Goal: Contribute content: Contribute content

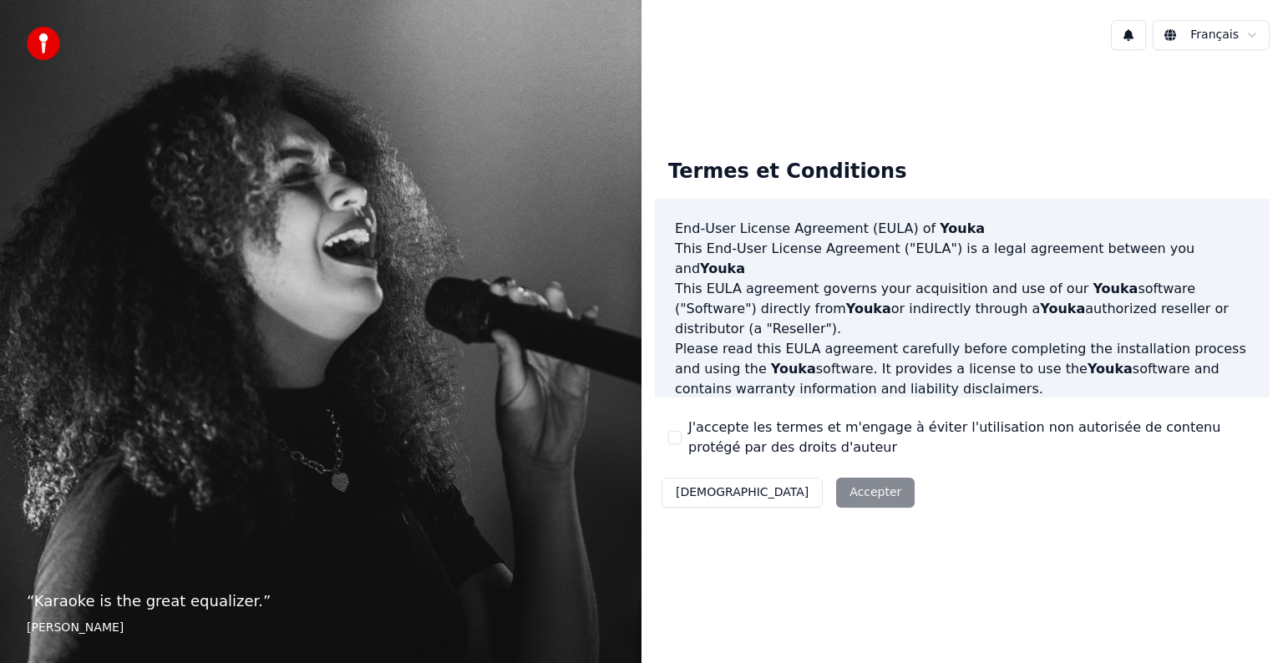
click at [669, 435] on button "J'accepte les termes et m'engage à éviter l'utilisation non autorisée de conten…" at bounding box center [674, 437] width 13 height 13
click at [836, 492] on button "Accepter" at bounding box center [875, 493] width 79 height 30
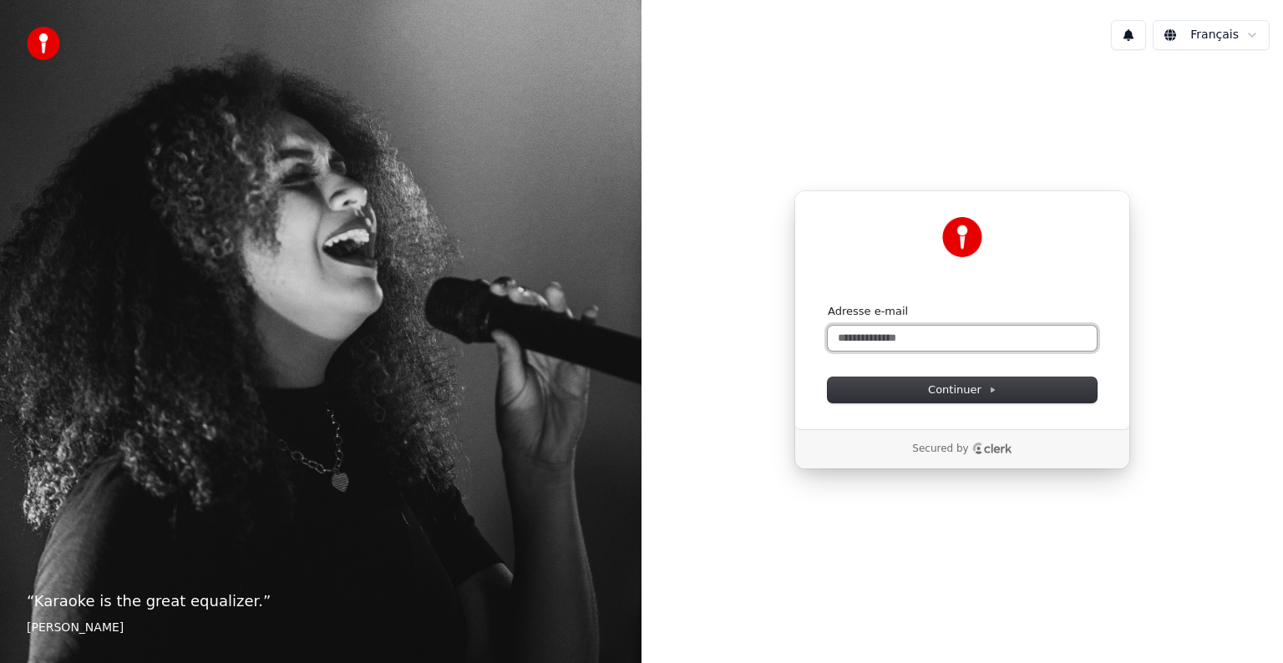
click at [838, 334] on input "Adresse e-mail" at bounding box center [962, 338] width 269 height 25
click at [959, 387] on span "Continuer" at bounding box center [962, 390] width 69 height 15
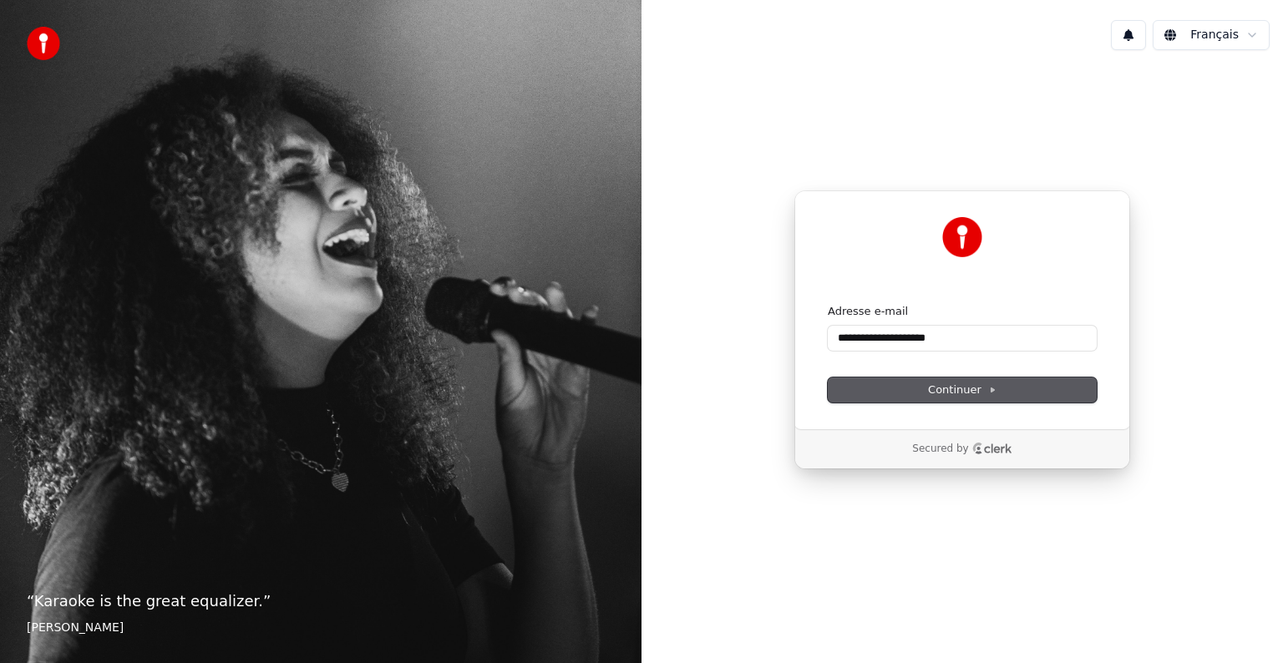
type input "**********"
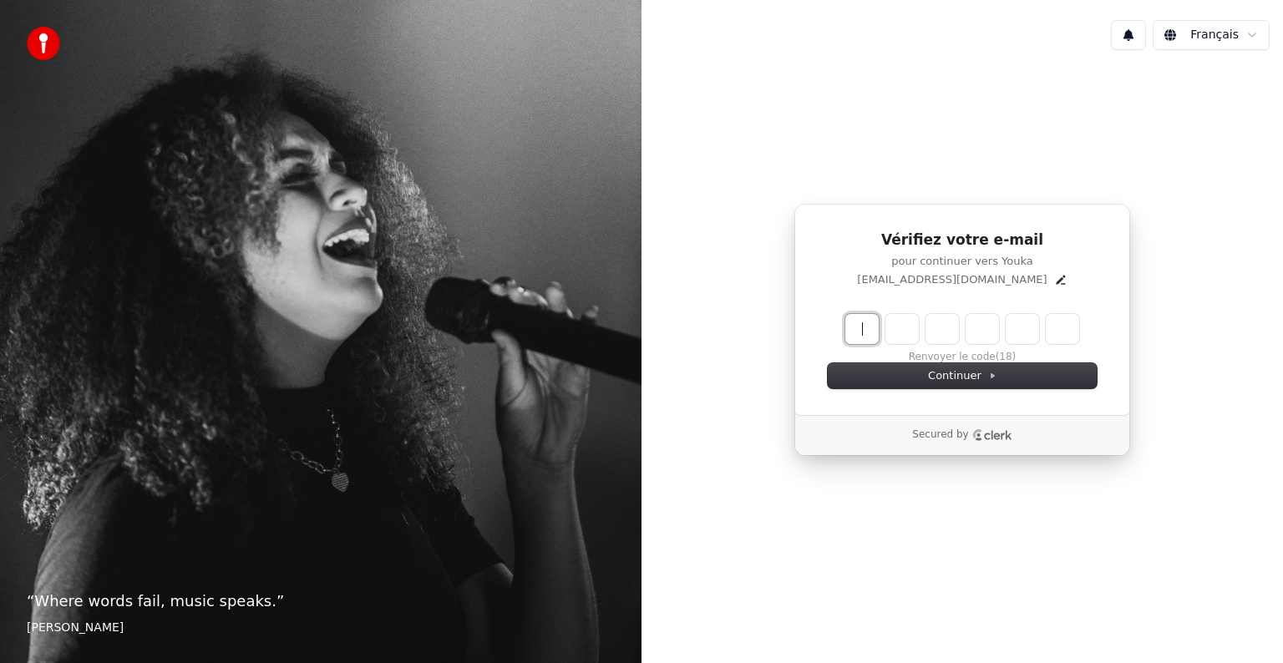
click at [863, 327] on input "Enter verification code" at bounding box center [978, 329] width 267 height 30
type input "******"
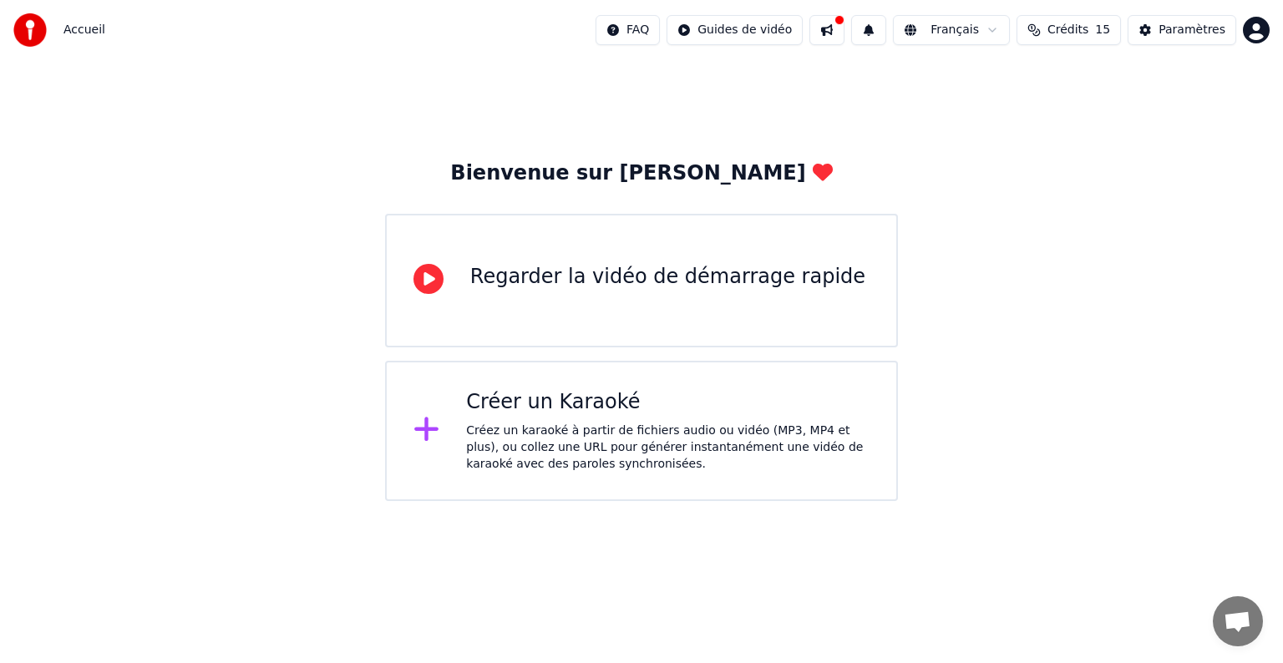
click at [652, 404] on div "Créer un Karaoké" at bounding box center [667, 402] width 403 height 27
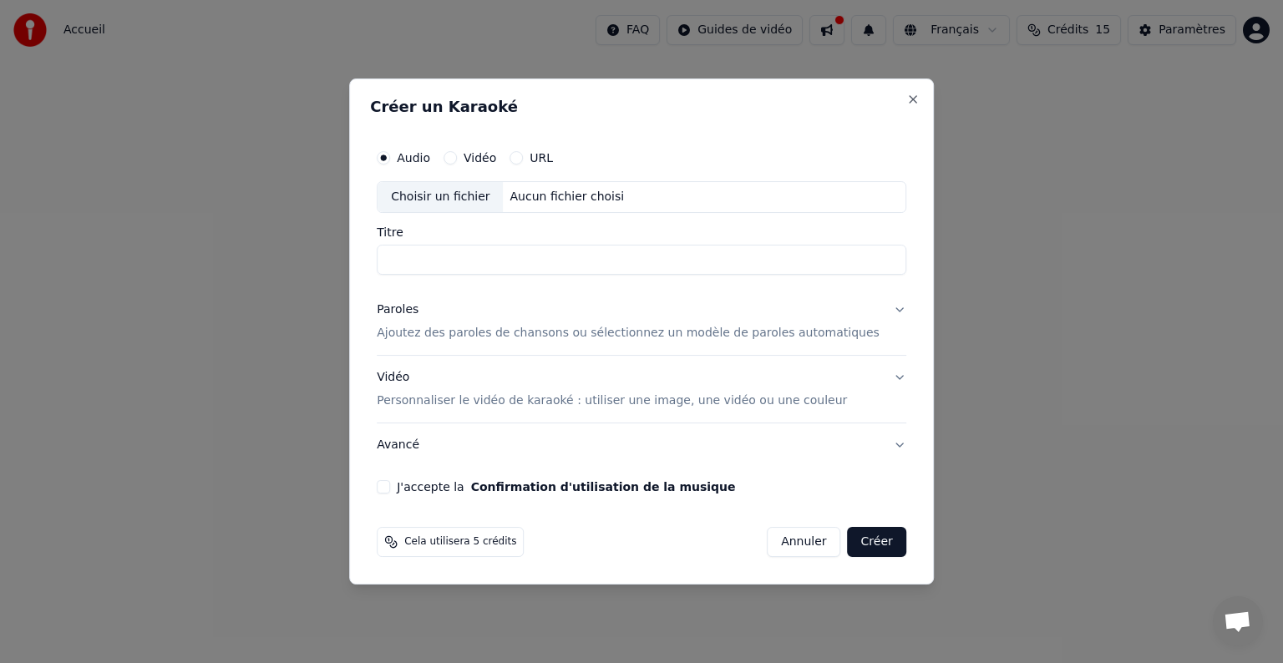
click at [491, 248] on input "Titre" at bounding box center [642, 260] width 530 height 30
click at [542, 200] on div "Aucun fichier choisi" at bounding box center [568, 197] width 128 height 17
type input "**********"
click at [598, 332] on p "Ajoutez des paroles de chansons ou sélectionnez un modèle de paroles automatiqu…" at bounding box center [628, 333] width 503 height 17
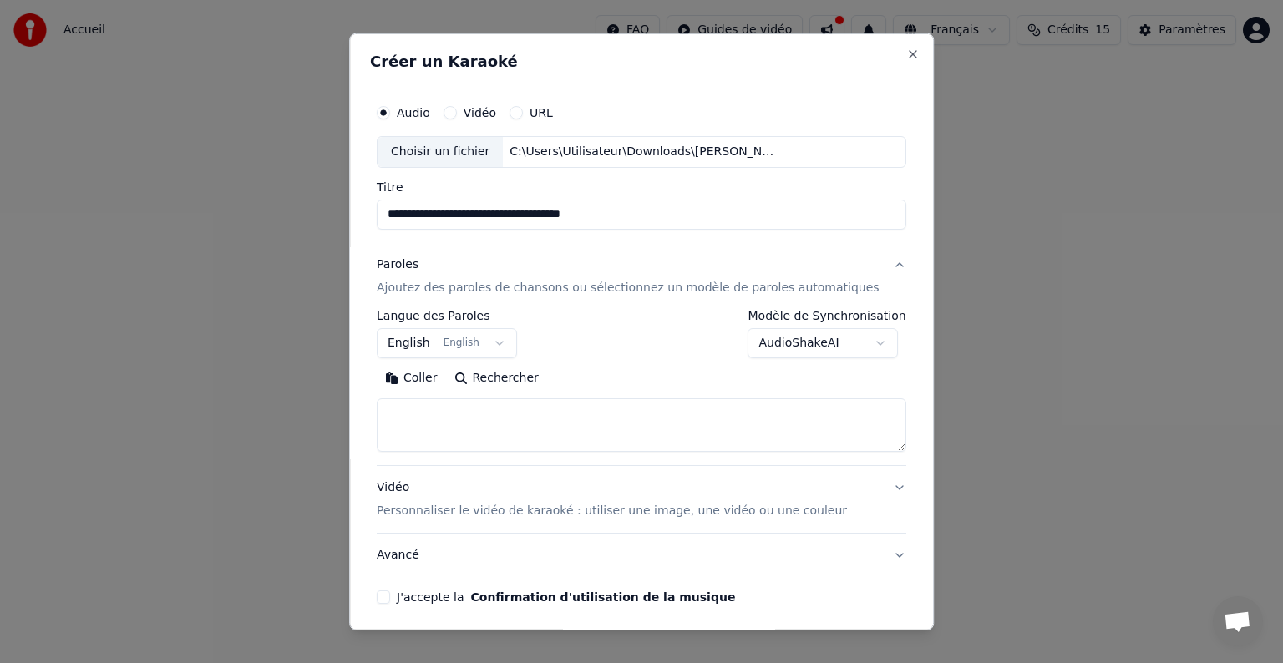
click at [444, 343] on button "English English" at bounding box center [447, 343] width 140 height 30
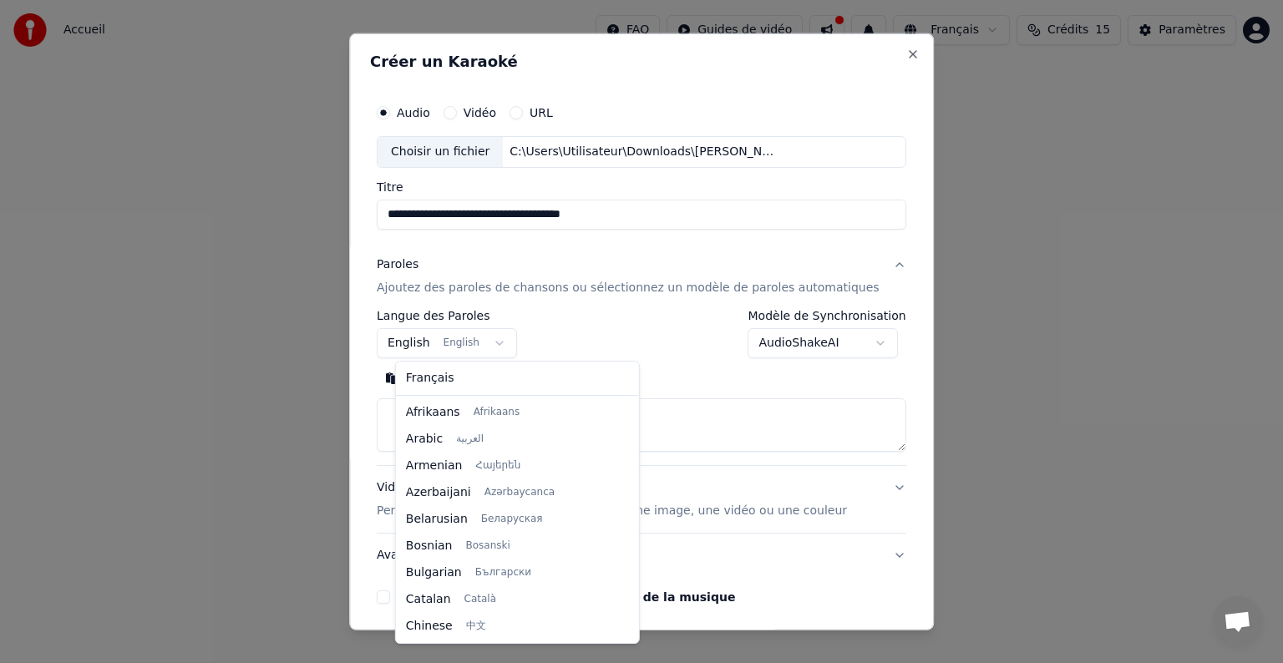
scroll to position [134, 0]
select select "**"
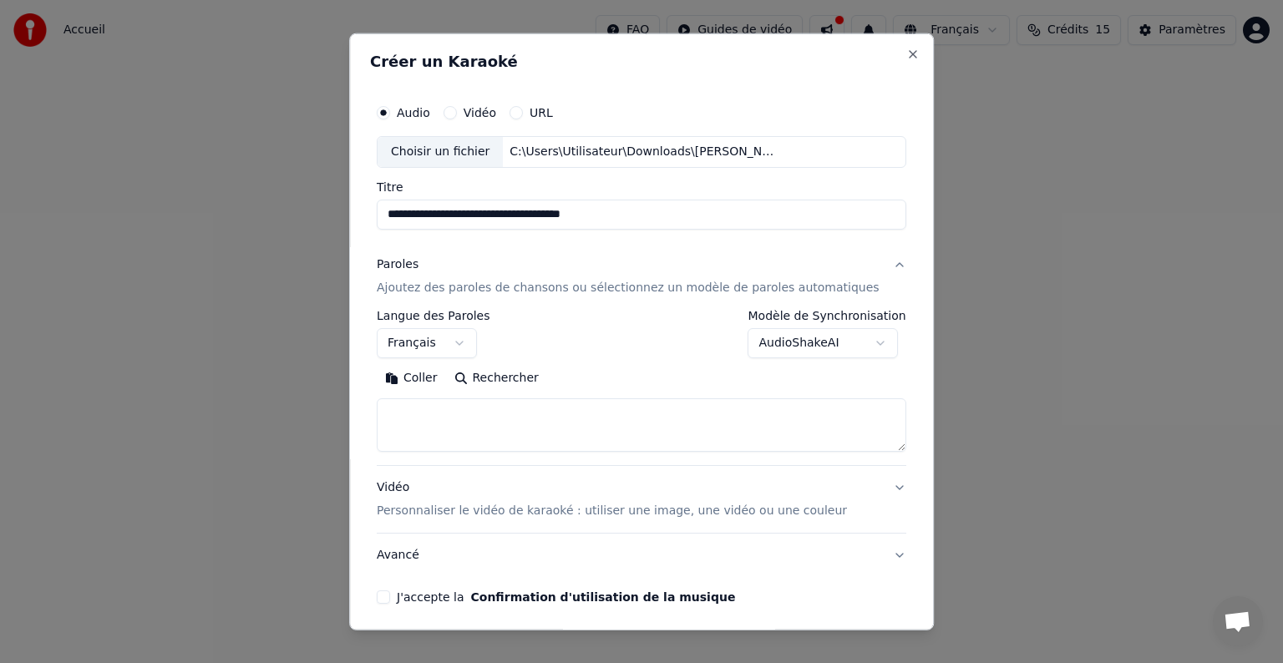
click at [471, 412] on textarea at bounding box center [642, 424] width 530 height 53
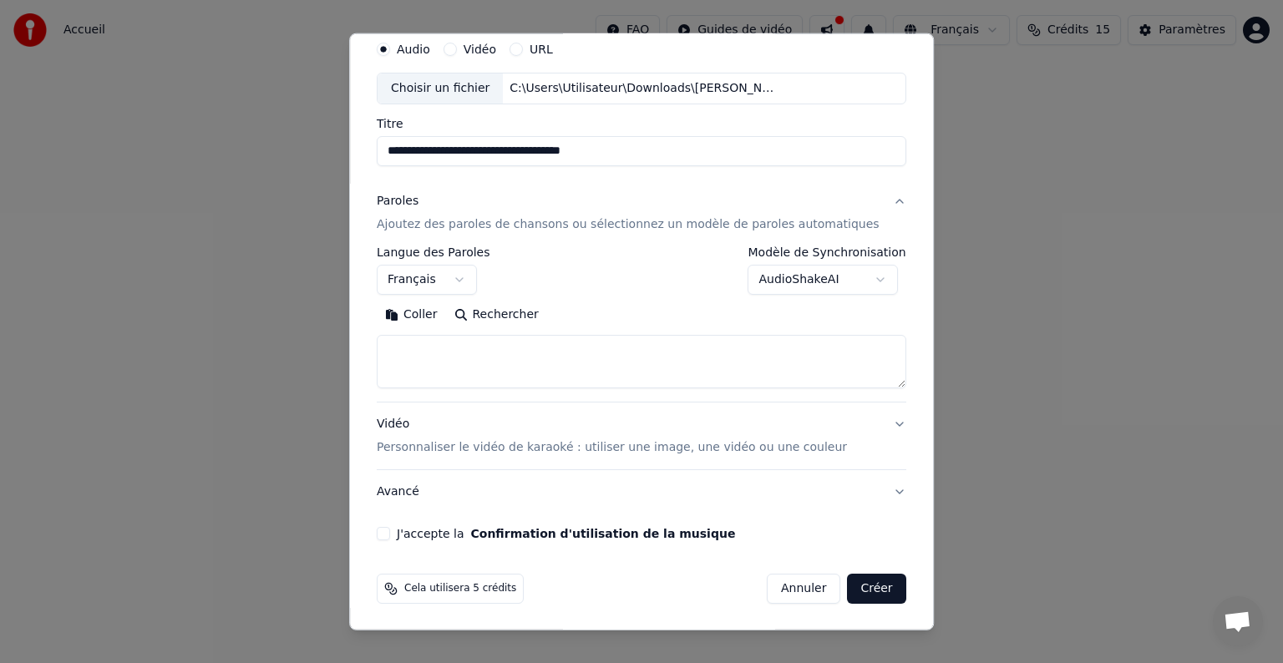
click at [390, 531] on button "J'accepte la Confirmation d'utilisation de la musique" at bounding box center [383, 533] width 13 height 13
click at [453, 341] on textarea at bounding box center [642, 361] width 530 height 53
paste textarea "**********"
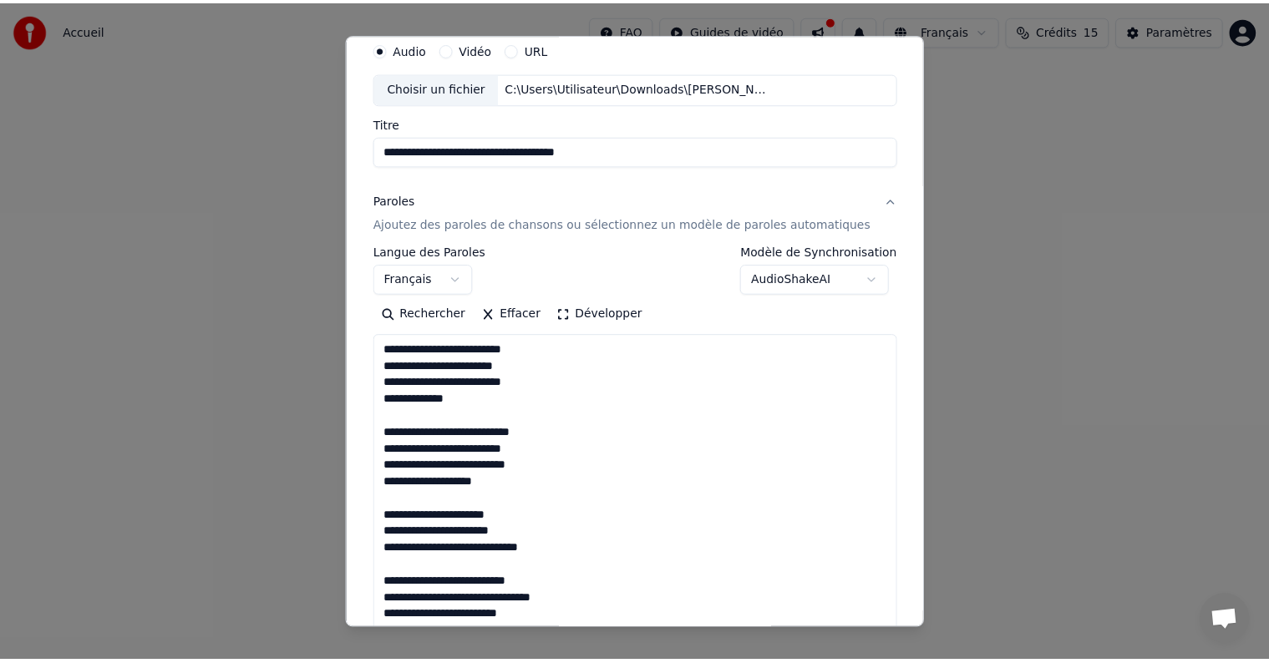
scroll to position [1105, 0]
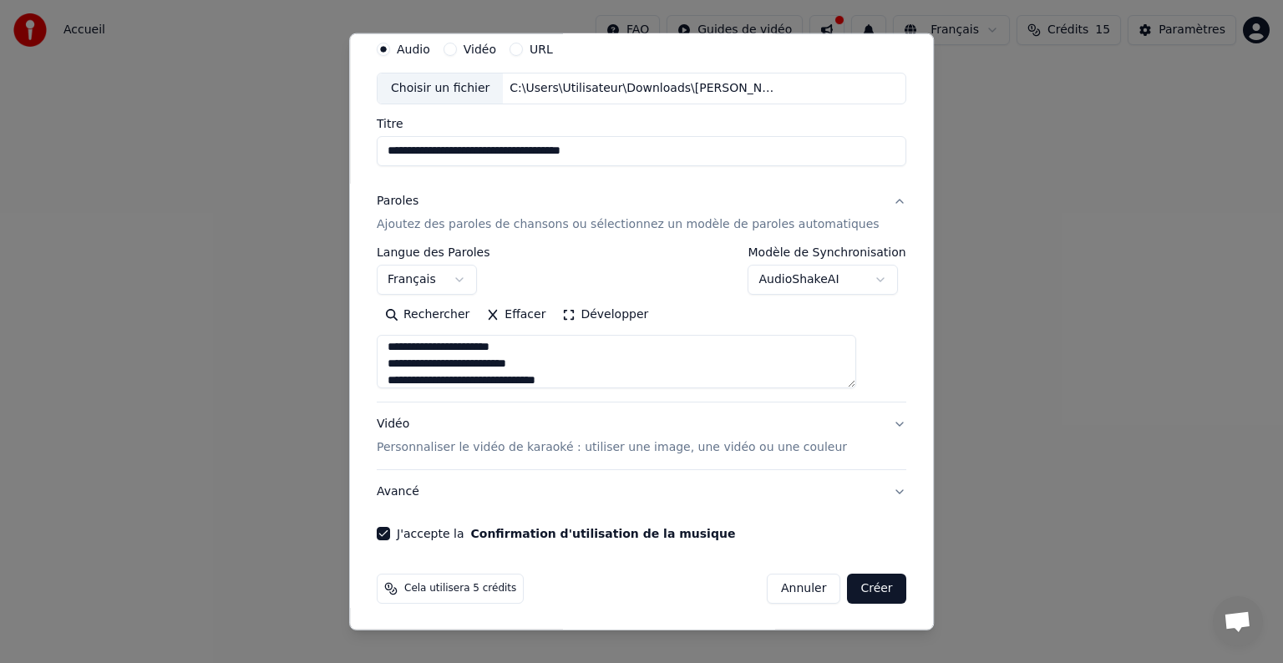
type textarea "**********"
click at [848, 591] on button "Créer" at bounding box center [877, 589] width 58 height 30
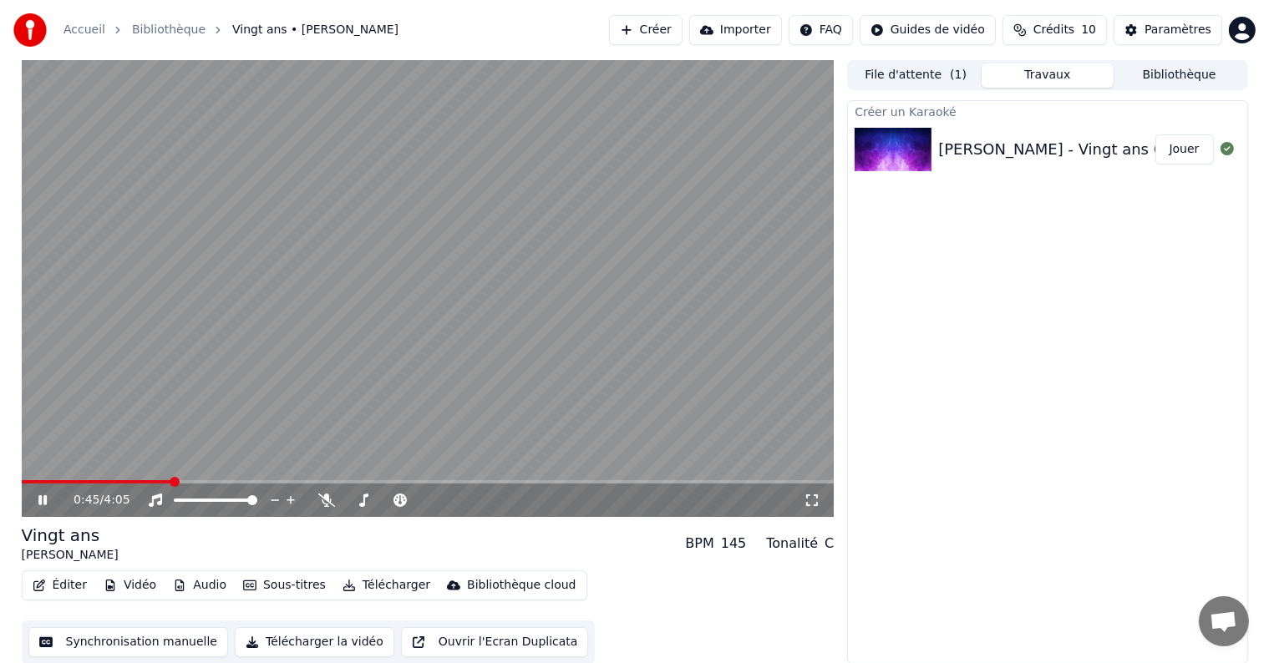
click at [40, 499] on icon at bounding box center [42, 500] width 8 height 10
click at [92, 646] on button "Synchronisation manuelle" at bounding box center [128, 642] width 200 height 30
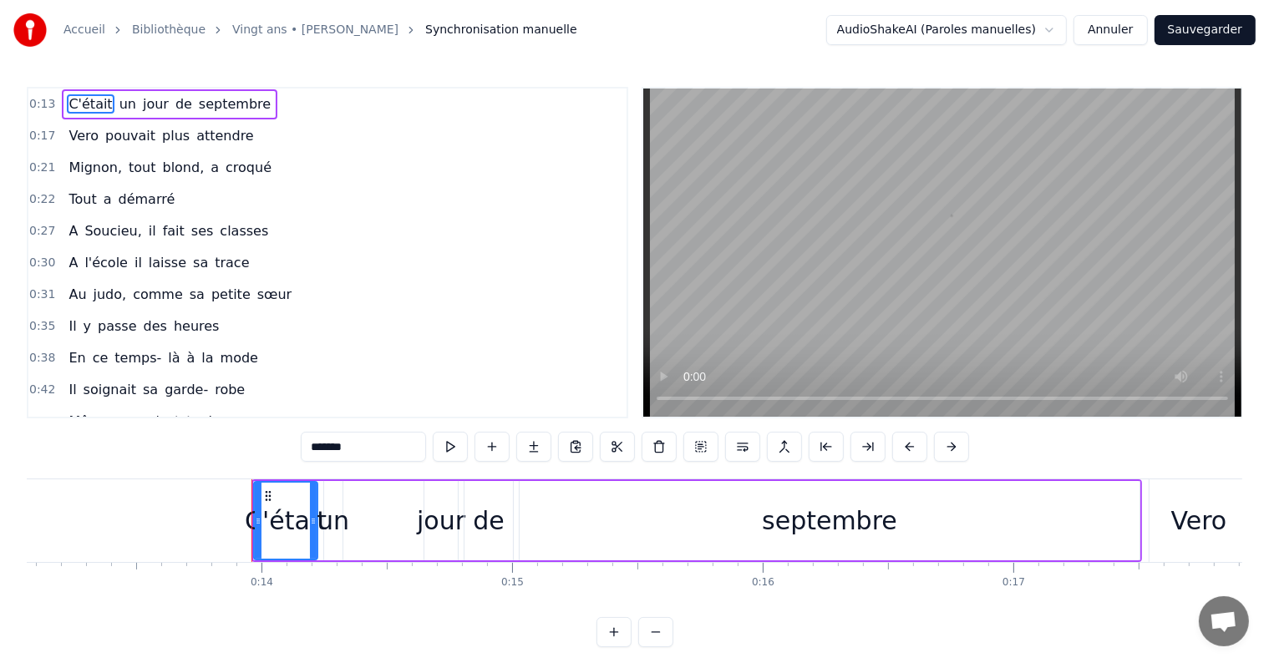
scroll to position [0, 3415]
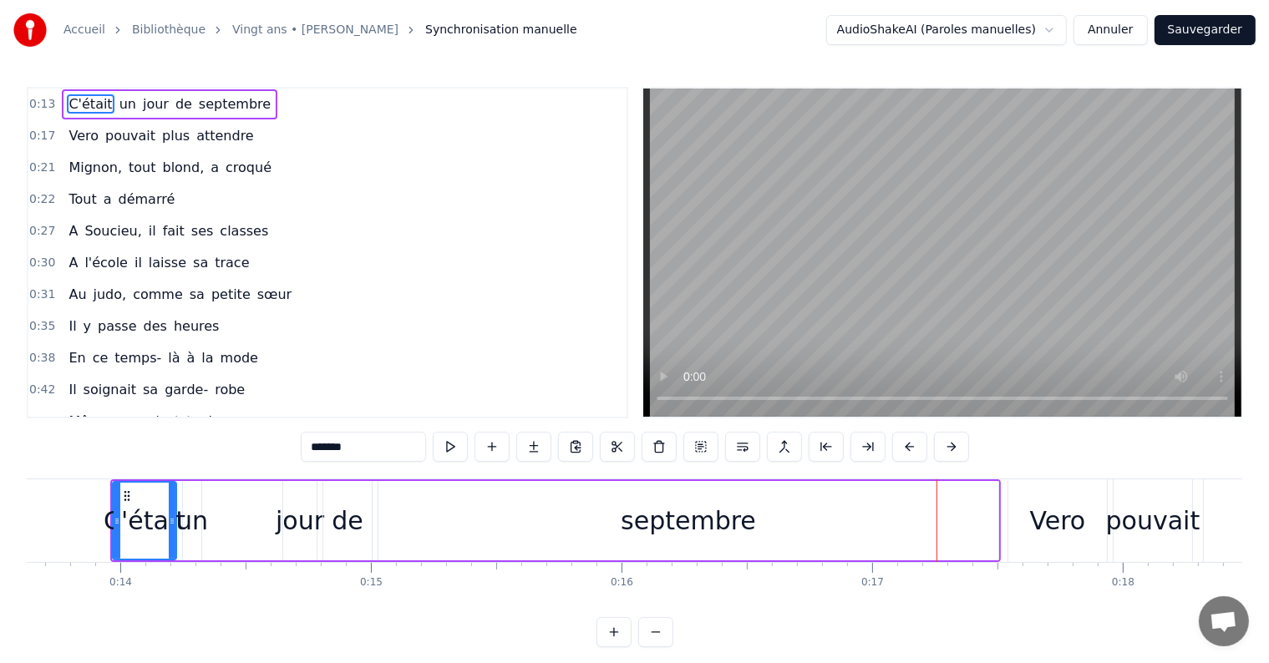
drag, startPoint x: 899, startPoint y: 518, endPoint x: 889, endPoint y: 518, distance: 10.0
click at [889, 518] on div "septembre" at bounding box center [688, 520] width 620 height 79
type input "*********"
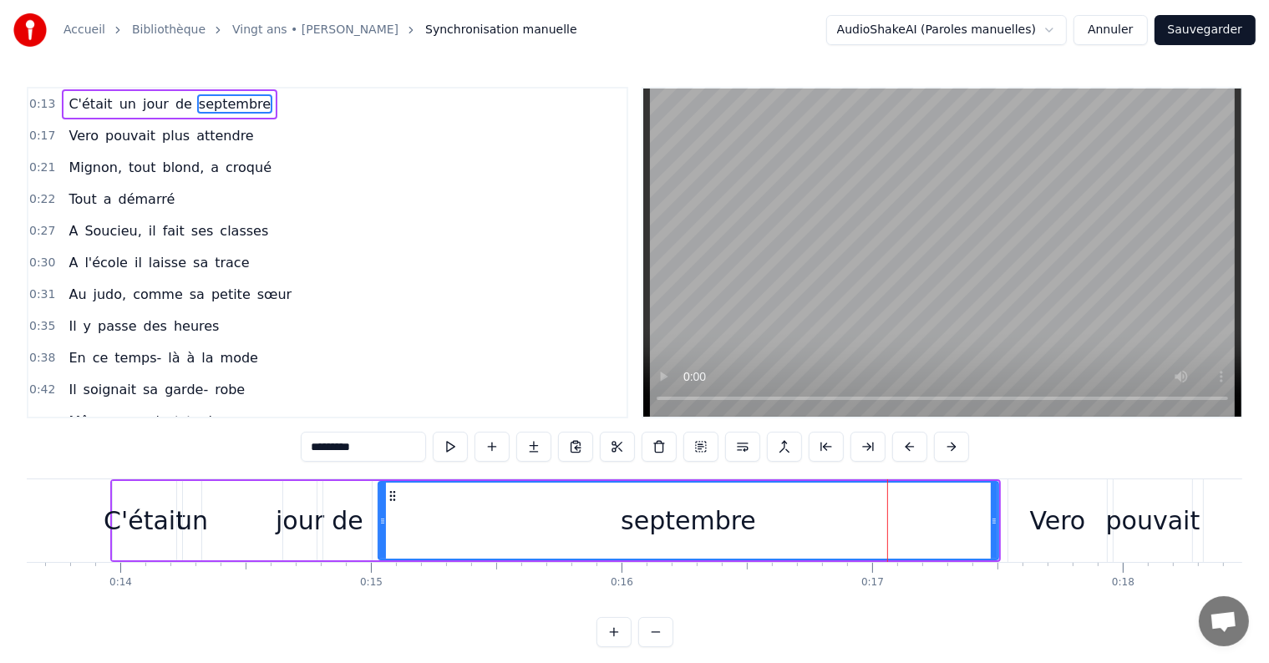
click at [4, 492] on div "Accueil Bibliothèque Vingt ans • [PERSON_NAME] Synchronisation manuelle AudioSh…" at bounding box center [634, 323] width 1269 height 647
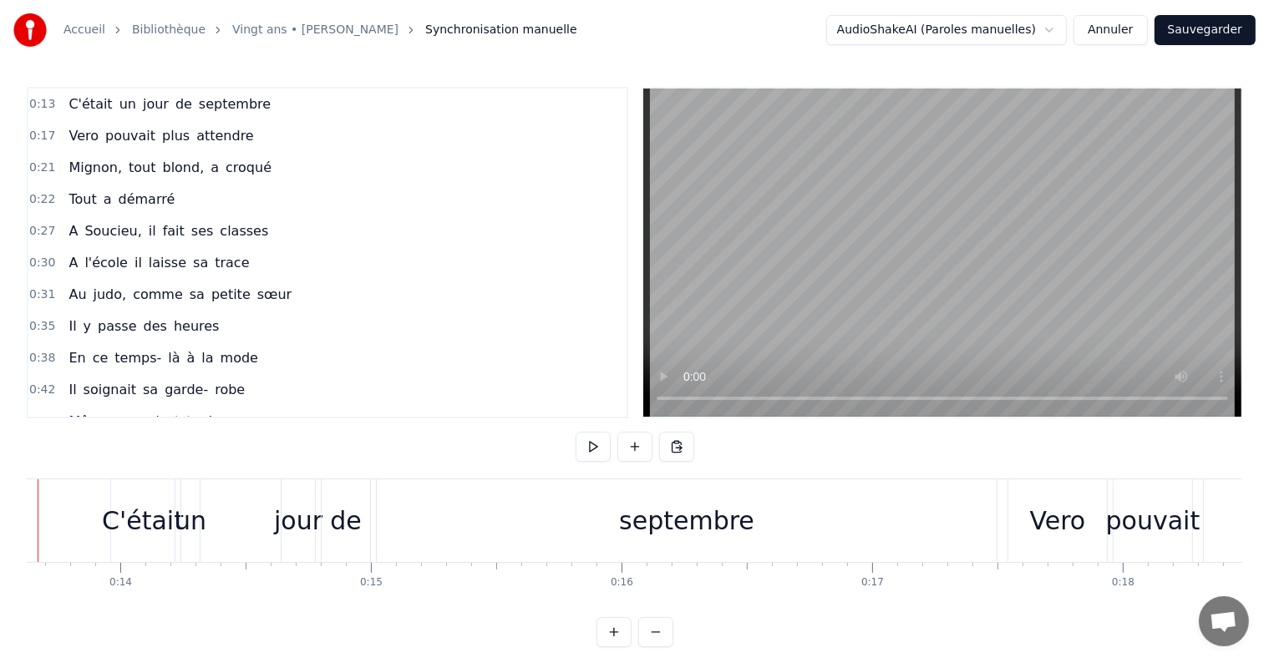
scroll to position [0, 3342]
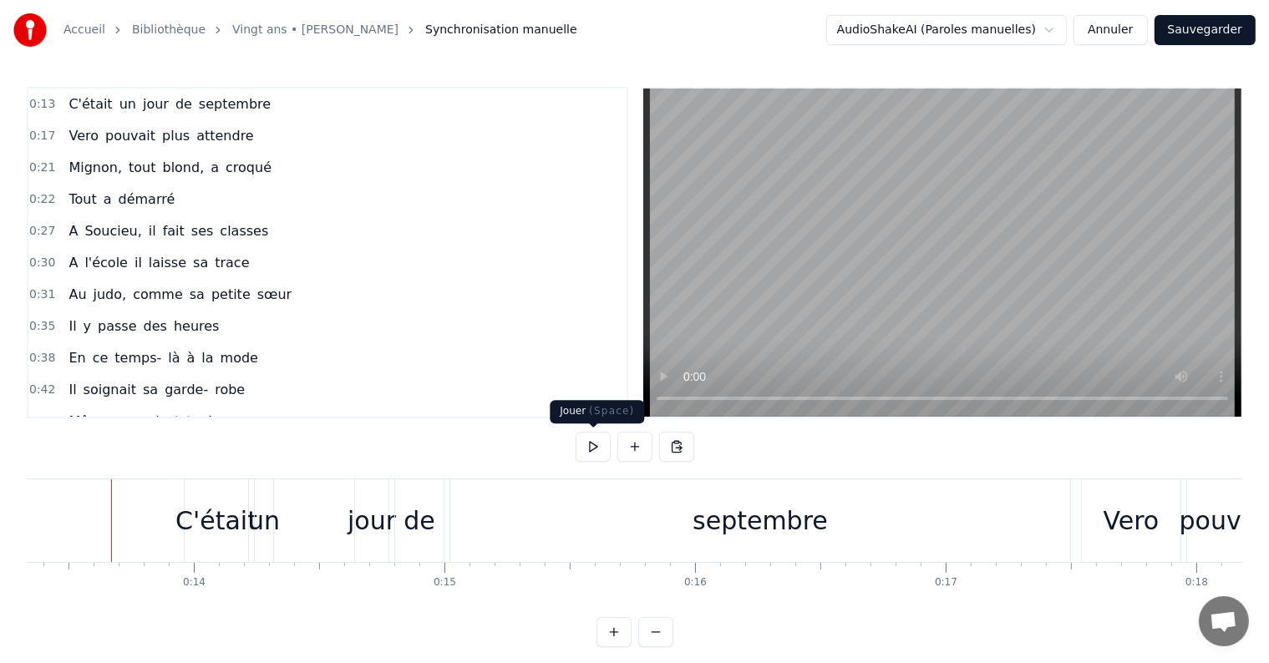
click at [599, 444] on button at bounding box center [593, 447] width 35 height 30
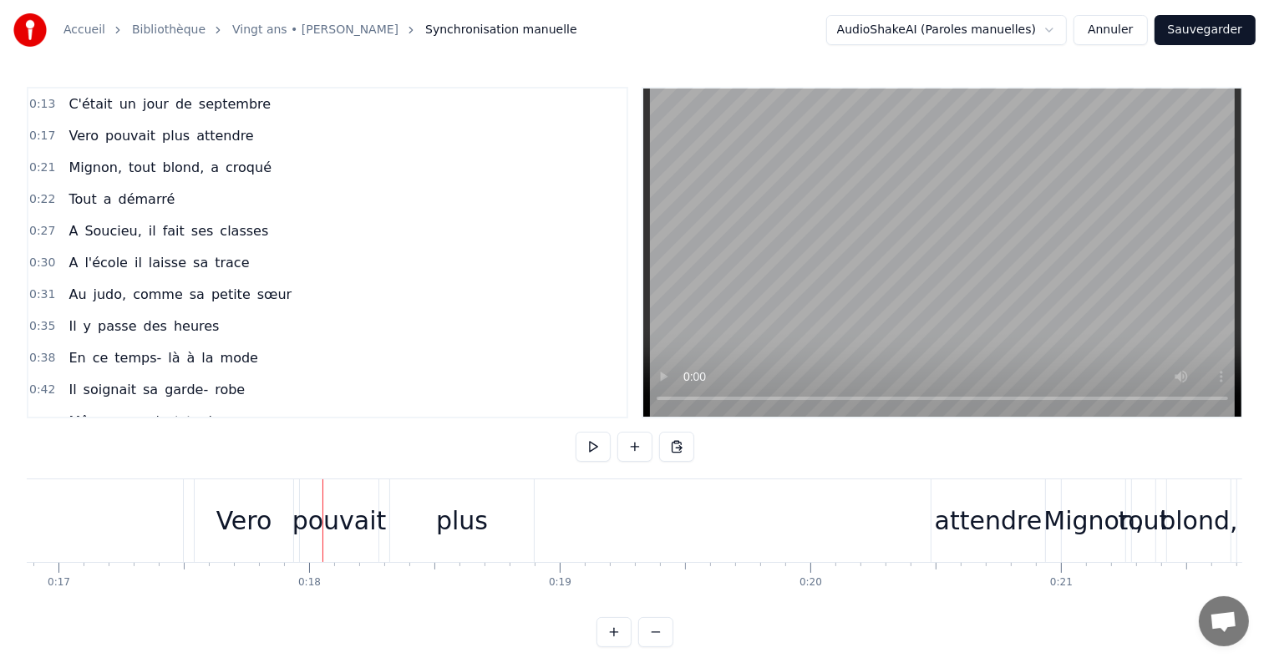
scroll to position [0, 4441]
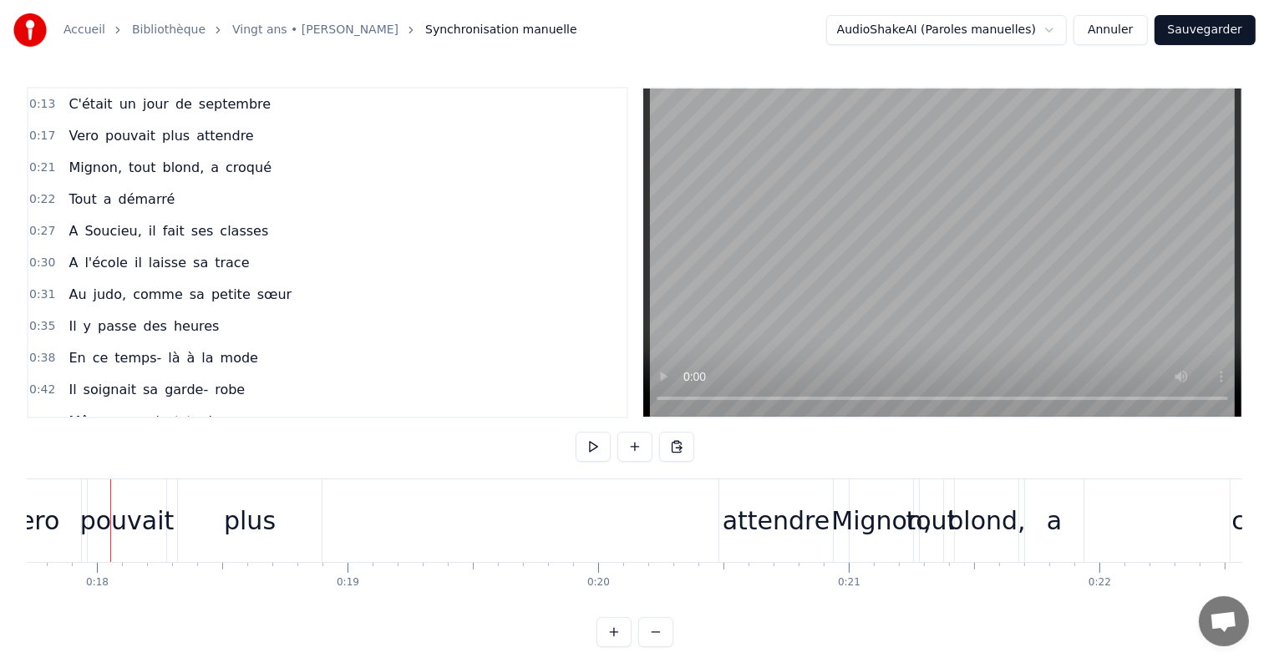
click at [1215, 29] on button "Sauvegarder" at bounding box center [1205, 30] width 101 height 30
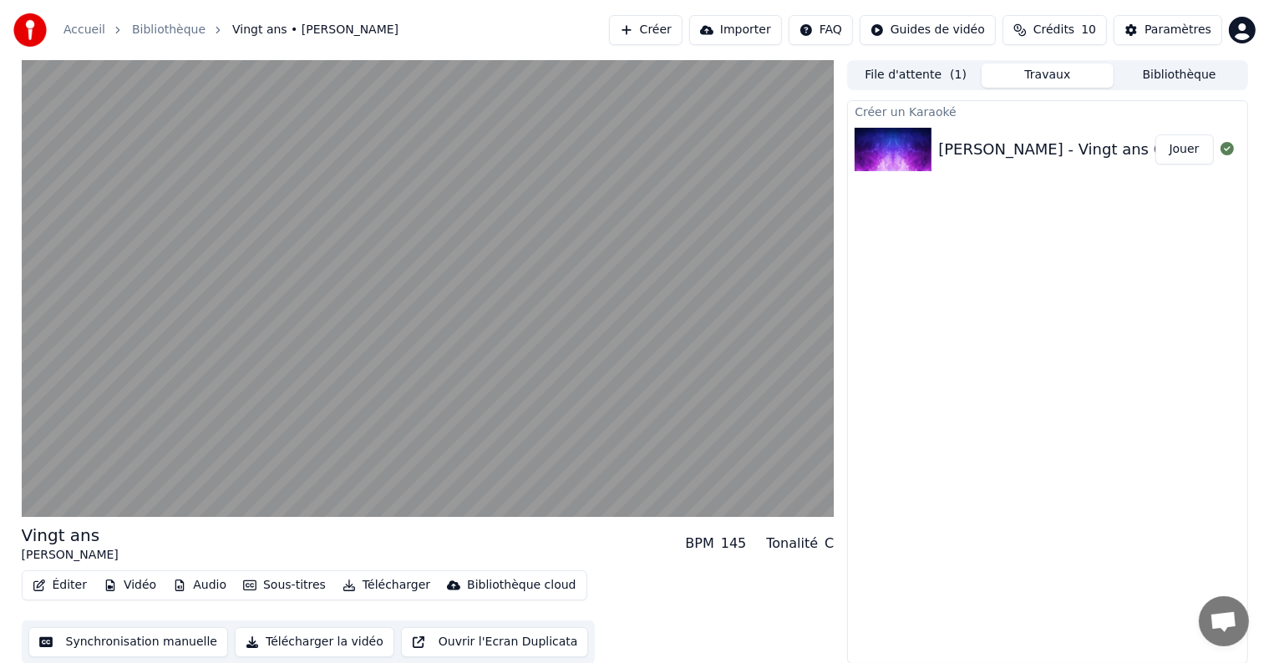
scroll to position [1, 0]
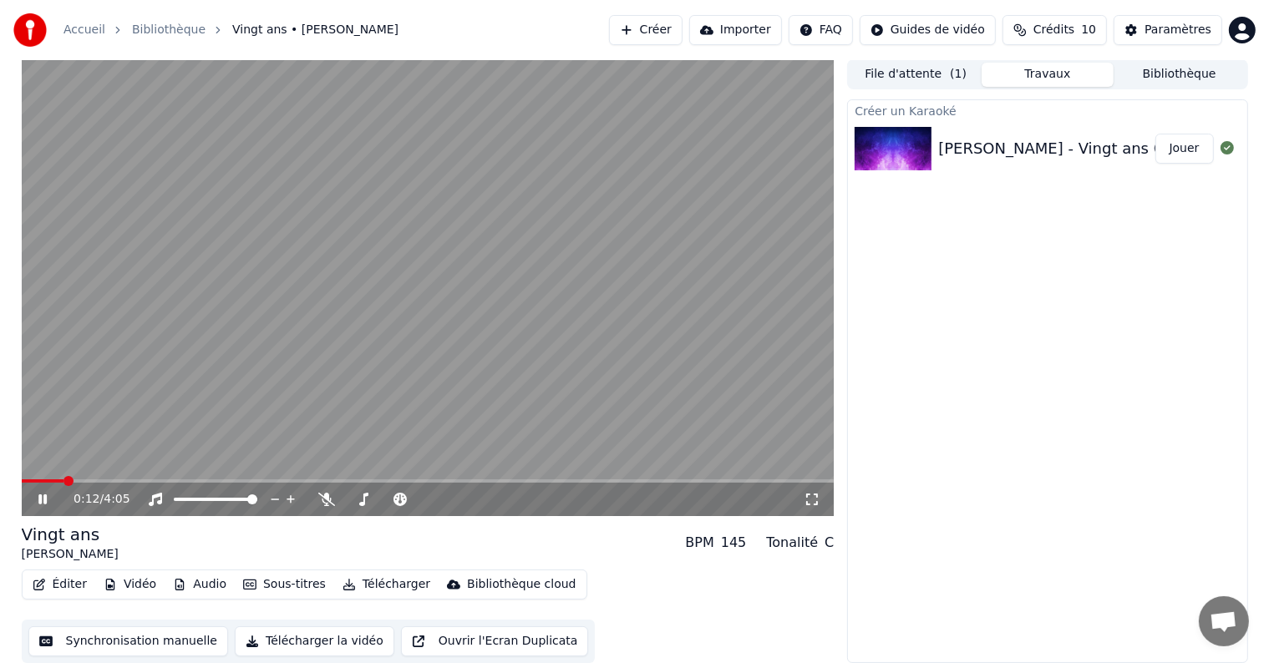
click at [186, 485] on div "0:12 / 4:05" at bounding box center [428, 499] width 813 height 33
click at [204, 481] on span at bounding box center [428, 481] width 813 height 3
